Goal: Transaction & Acquisition: Purchase product/service

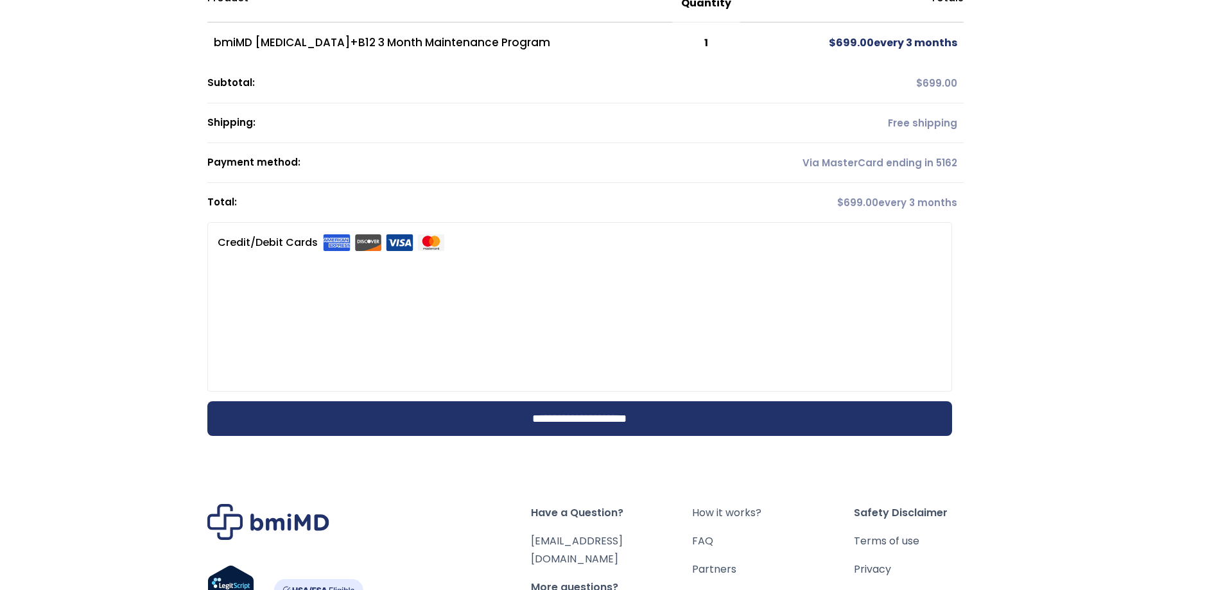
scroll to position [128, 0]
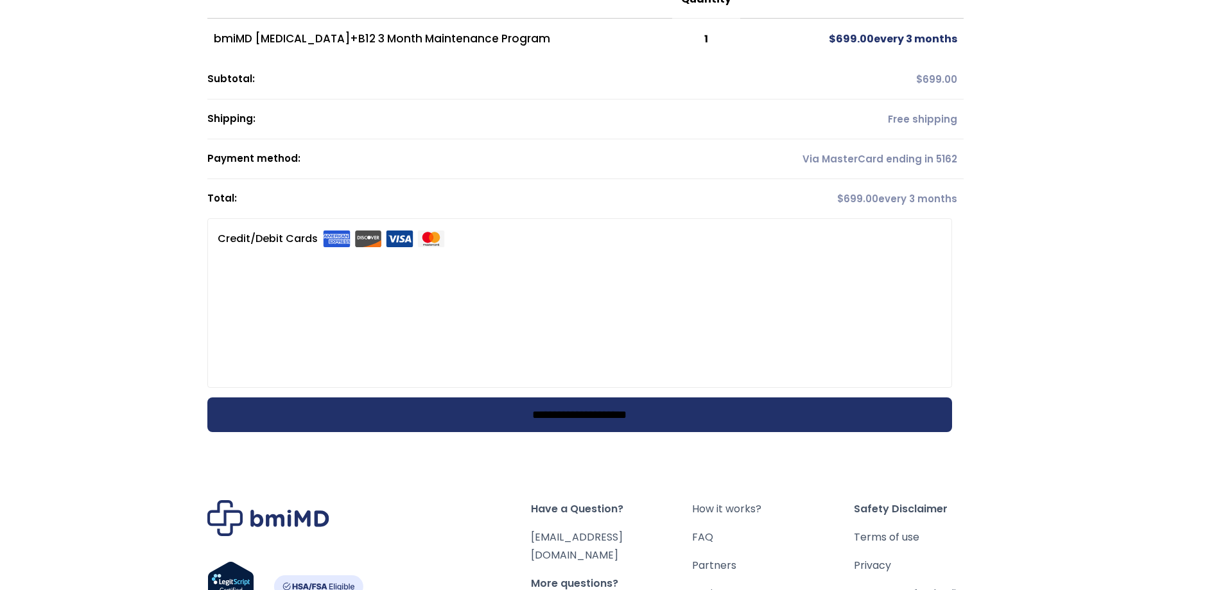
click at [613, 420] on input "**********" at bounding box center [579, 414] width 745 height 35
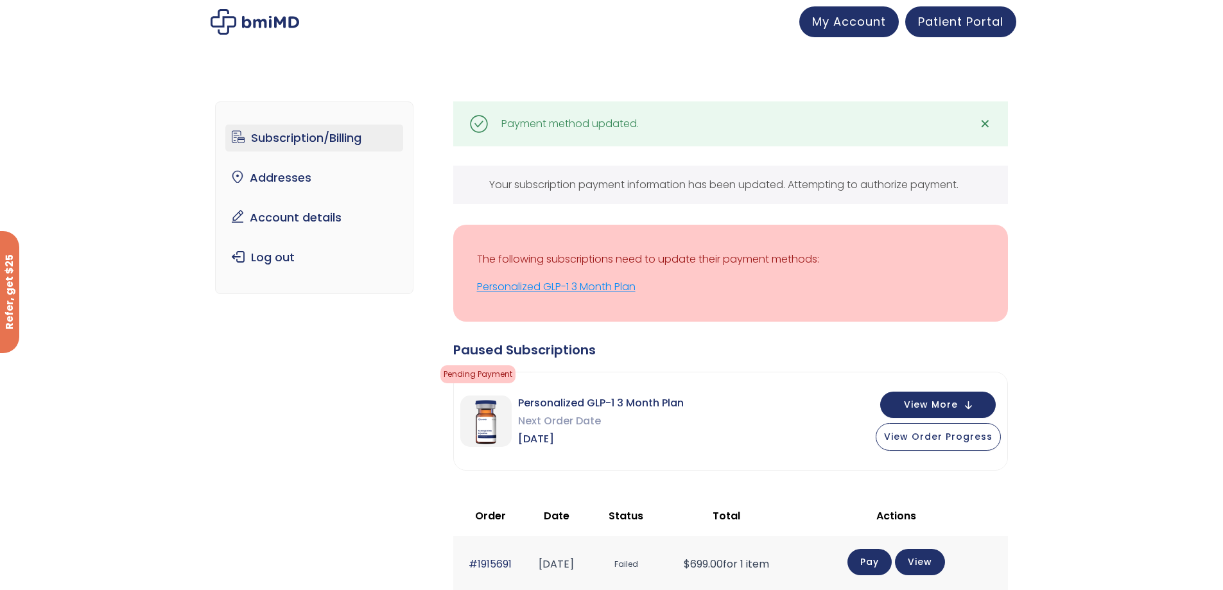
click at [607, 278] on link "Personalized GLP-1 3 Month Plan" at bounding box center [730, 287] width 507 height 18
